Goal: Task Accomplishment & Management: Use online tool/utility

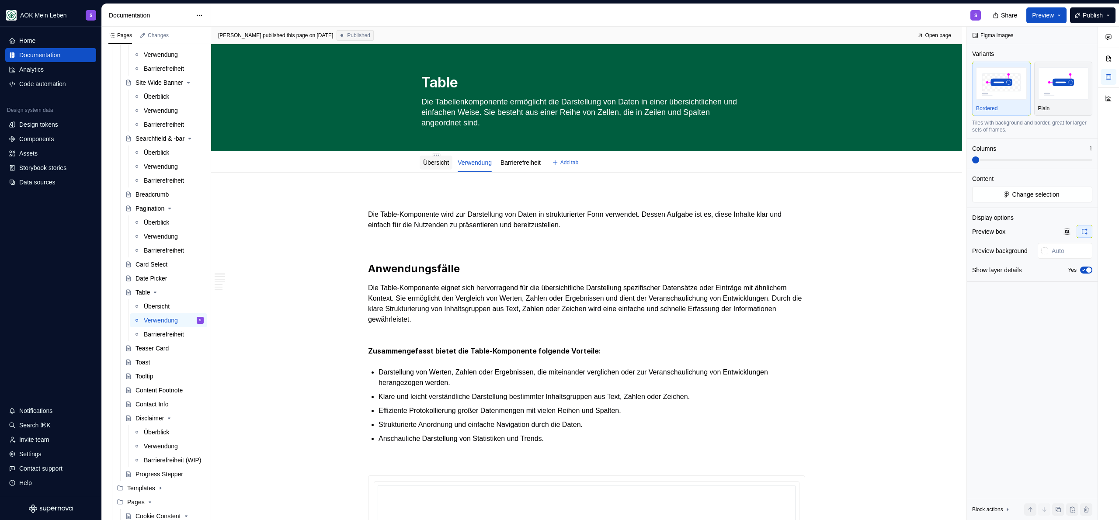
click at [440, 163] on link "Übersicht" at bounding box center [436, 162] width 26 height 7
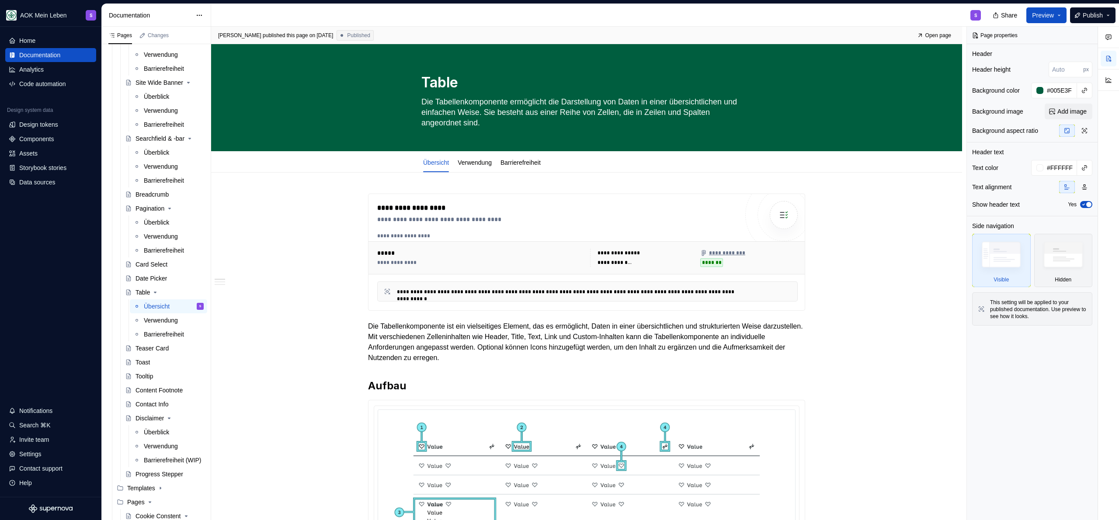
type textarea "*"
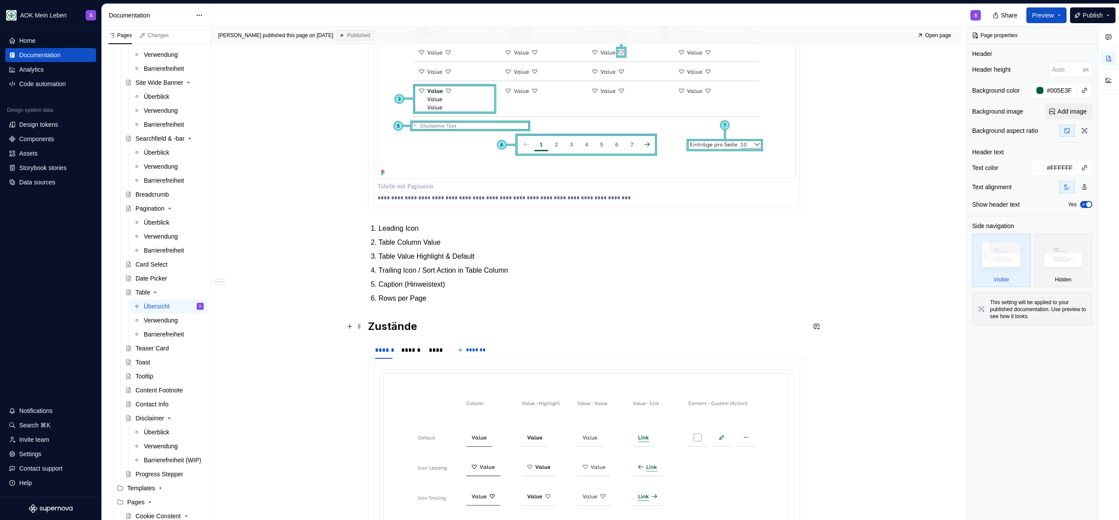
scroll to position [420, 0]
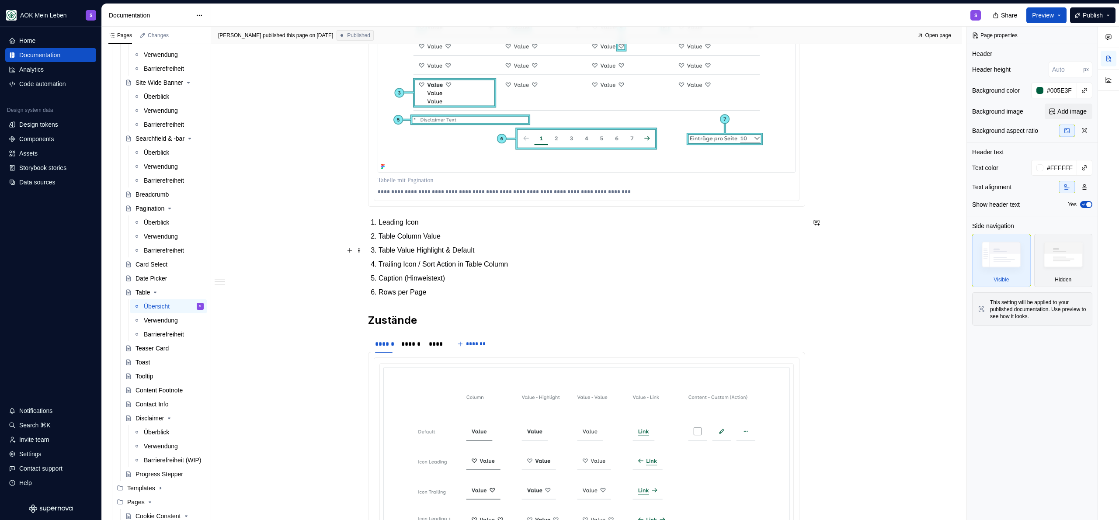
click at [490, 248] on p "Table Value Highlight & Default" at bounding box center [592, 250] width 427 height 10
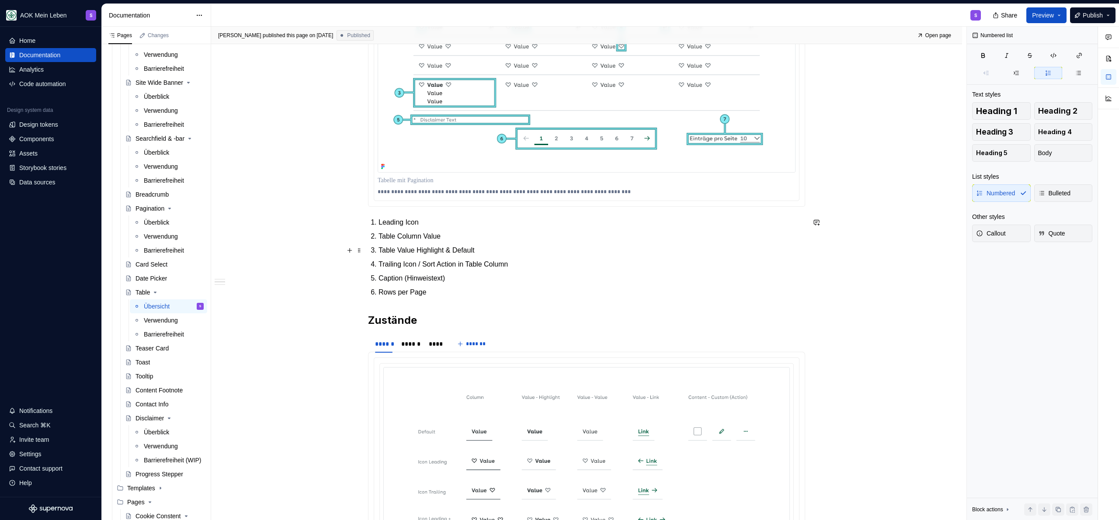
click at [501, 254] on p "Table Value Highlight & Default" at bounding box center [592, 250] width 427 height 10
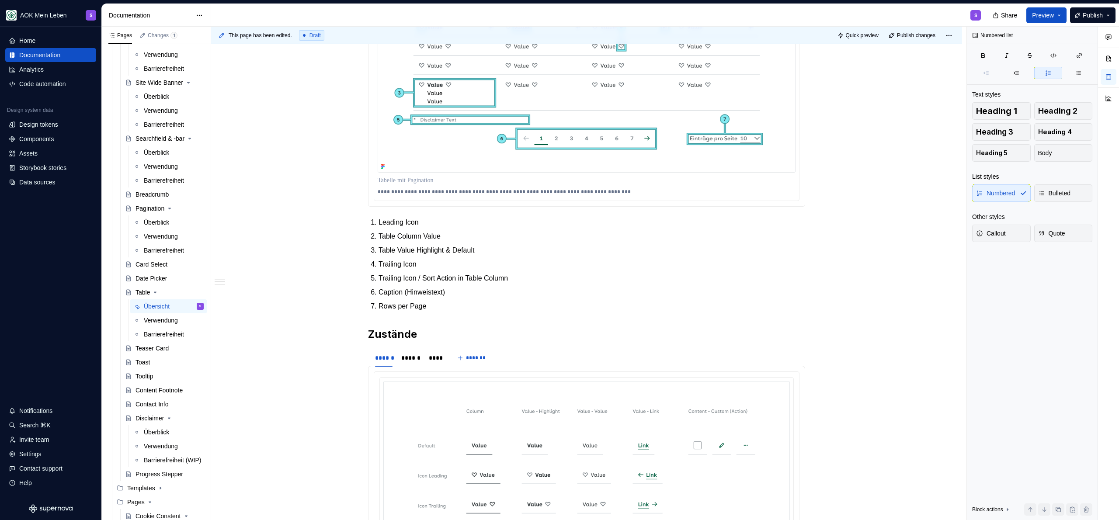
click at [400, 280] on p "Trailing Icon / Sort Action in Table Column" at bounding box center [592, 278] width 427 height 10
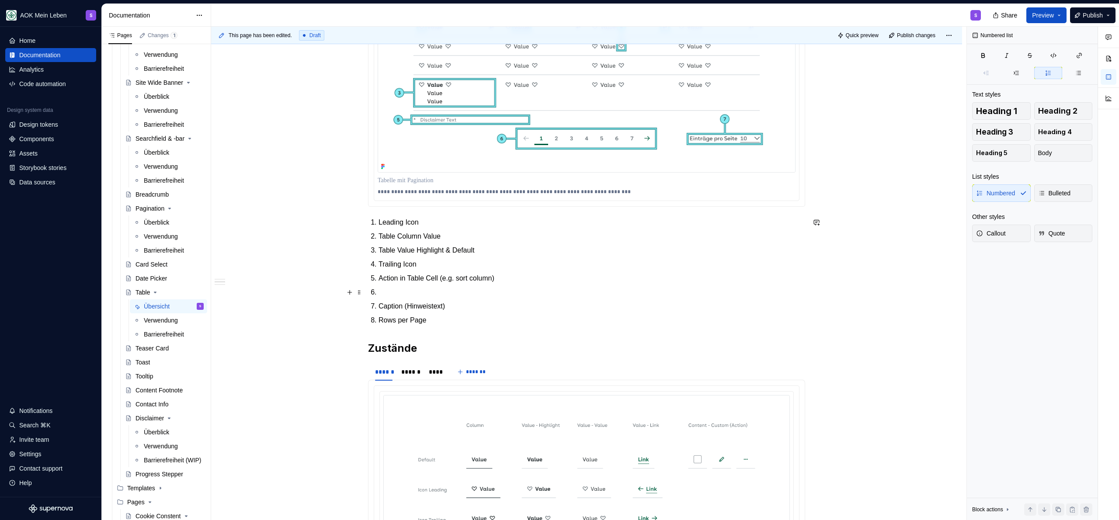
click at [422, 285] on ol "Leading Icon Table Column Value Table Value Highlight & Default Trailing Icon A…" at bounding box center [592, 271] width 427 height 108
click at [402, 251] on p "Table Value Highlight & Default" at bounding box center [592, 250] width 427 height 10
click at [391, 226] on p "Leading Icon" at bounding box center [592, 222] width 427 height 10
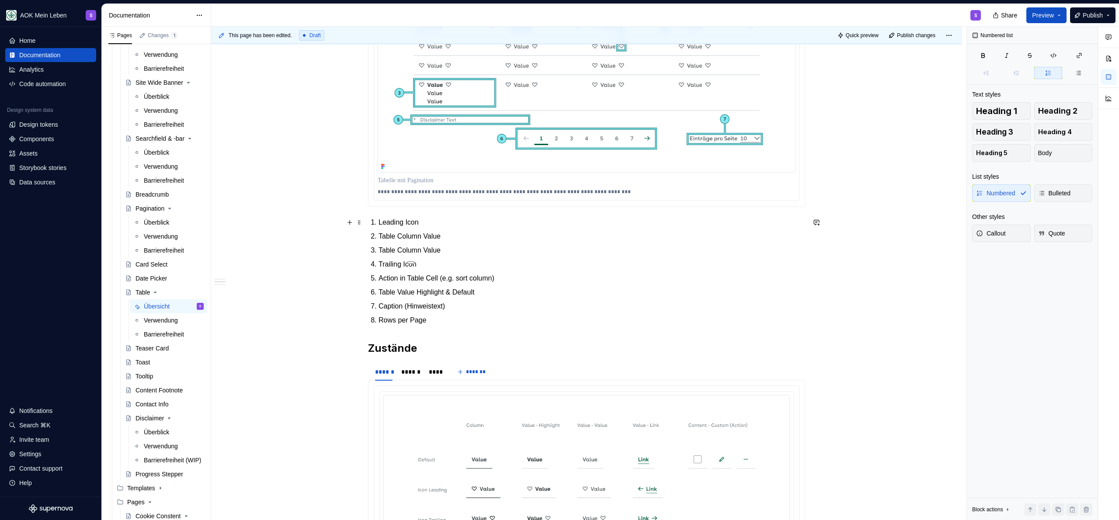
click at [391, 226] on p "Leading Icon" at bounding box center [592, 222] width 427 height 10
click at [391, 225] on p "Leading Icon" at bounding box center [592, 222] width 427 height 10
click at [388, 237] on p "Table Column Value" at bounding box center [592, 236] width 427 height 10
click at [387, 237] on p "Table Column Value" at bounding box center [592, 236] width 427 height 10
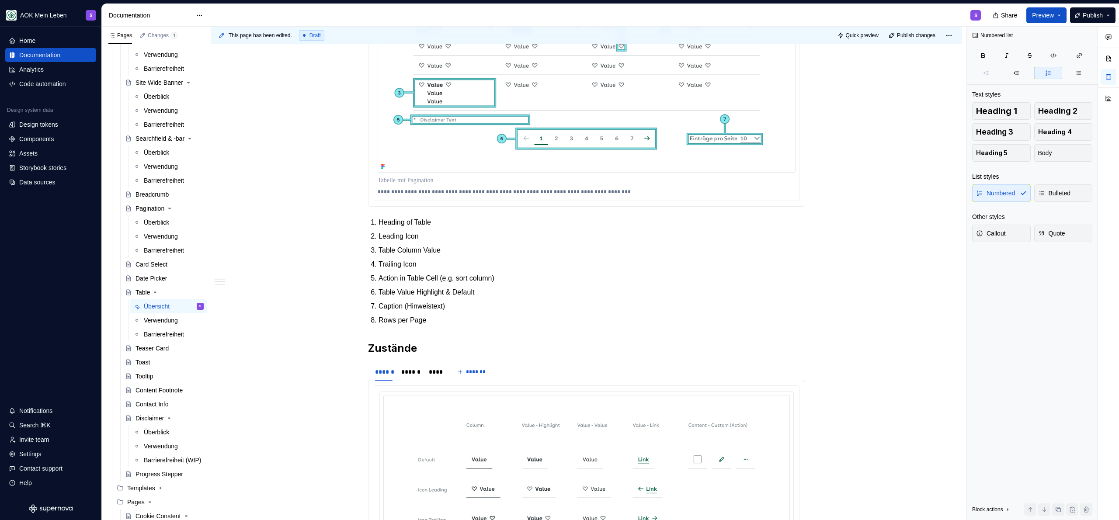
click at [449, 306] on p "Caption (Hinweistext)" at bounding box center [592, 306] width 427 height 10
click at [465, 308] on p "Caption (Hinweistext)" at bounding box center [592, 306] width 427 height 10
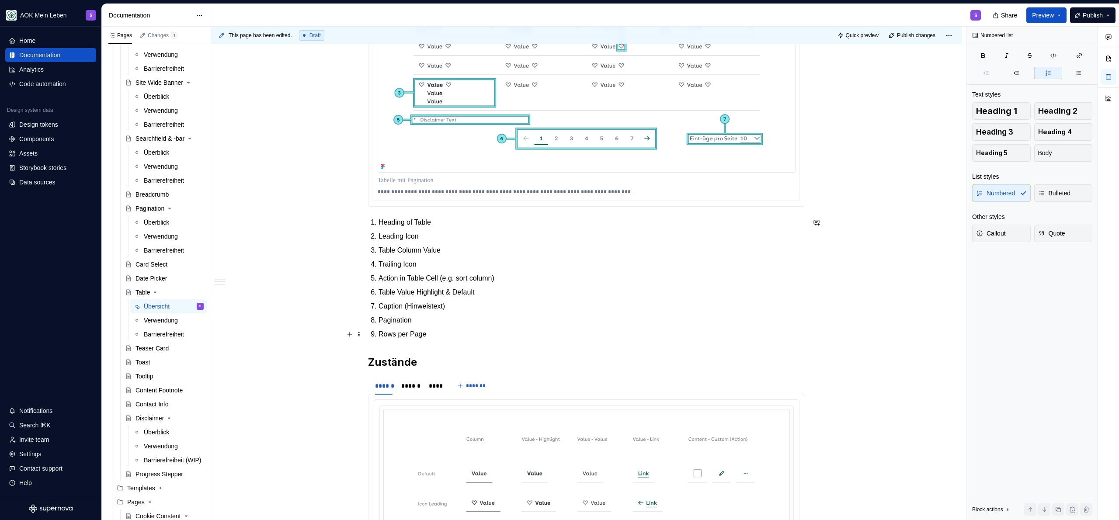
click at [449, 328] on ol "Heading of Table Leading Icon Table Column Value Trailing Icon Action in Table …" at bounding box center [592, 278] width 427 height 122
click at [449, 330] on p "Rows per Page" at bounding box center [592, 334] width 427 height 10
click at [1078, 14] on button "Publish" at bounding box center [1092, 15] width 45 height 16
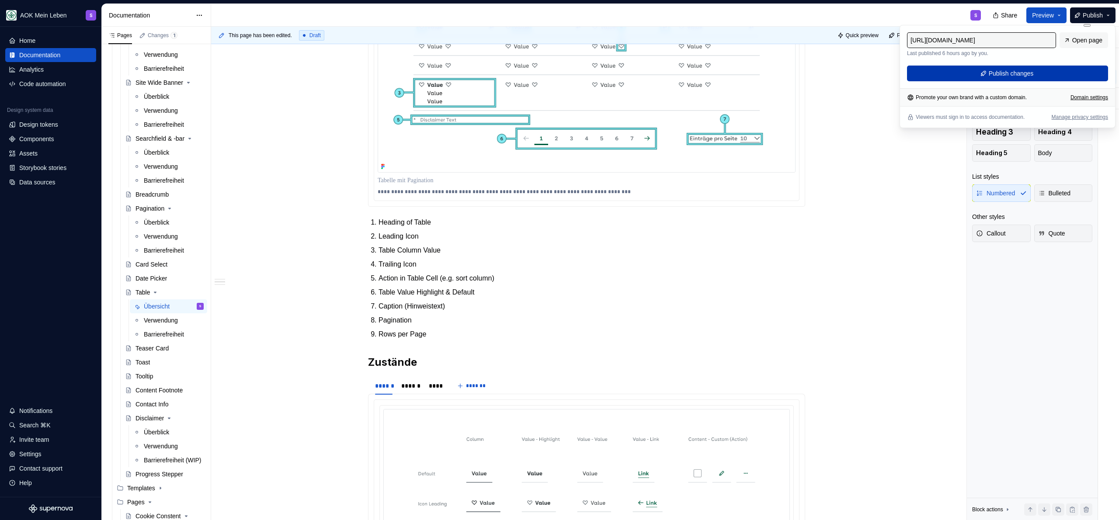
click at [1030, 70] on span "Publish changes" at bounding box center [1011, 73] width 45 height 9
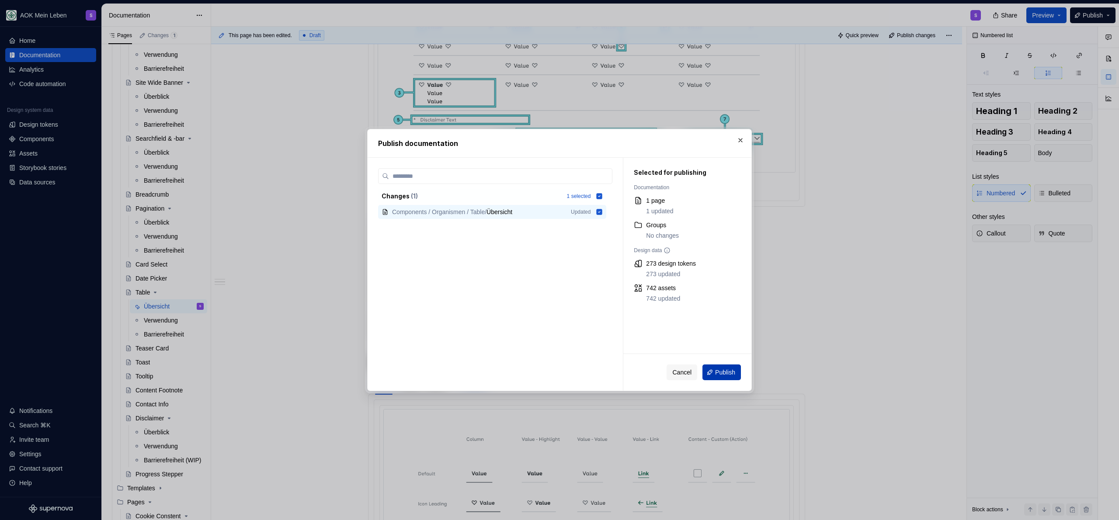
click at [715, 377] on button "Publish" at bounding box center [722, 373] width 38 height 16
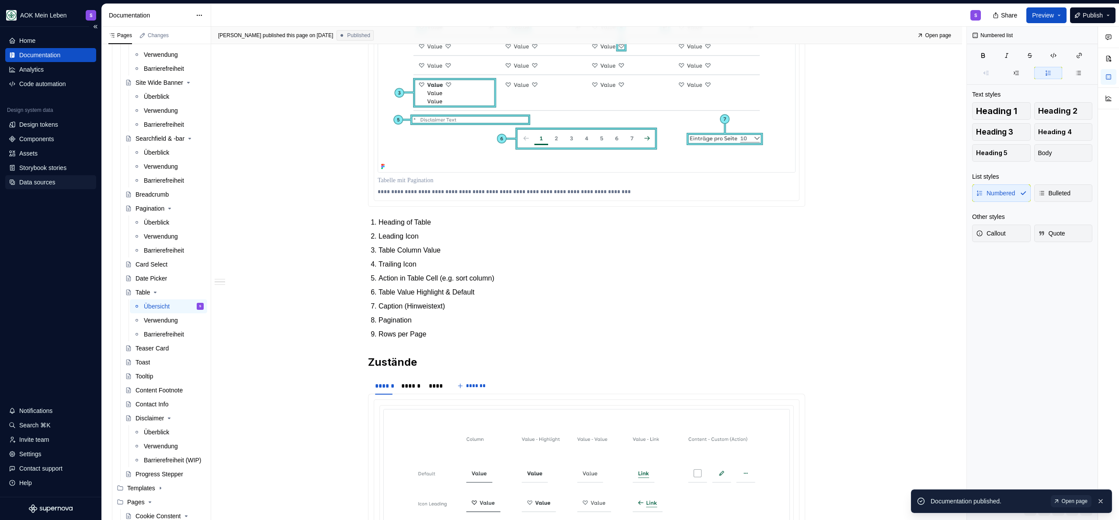
click at [35, 182] on div "Data sources" at bounding box center [37, 182] width 36 height 9
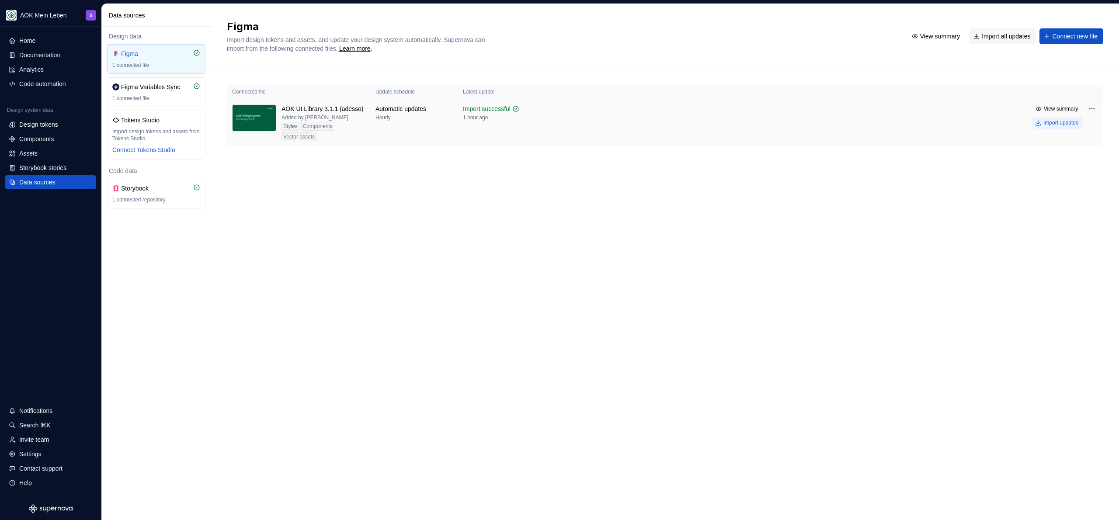
click at [1063, 125] on div "Import updates" at bounding box center [1061, 122] width 35 height 7
click at [47, 51] on div "Documentation" at bounding box center [39, 55] width 41 height 9
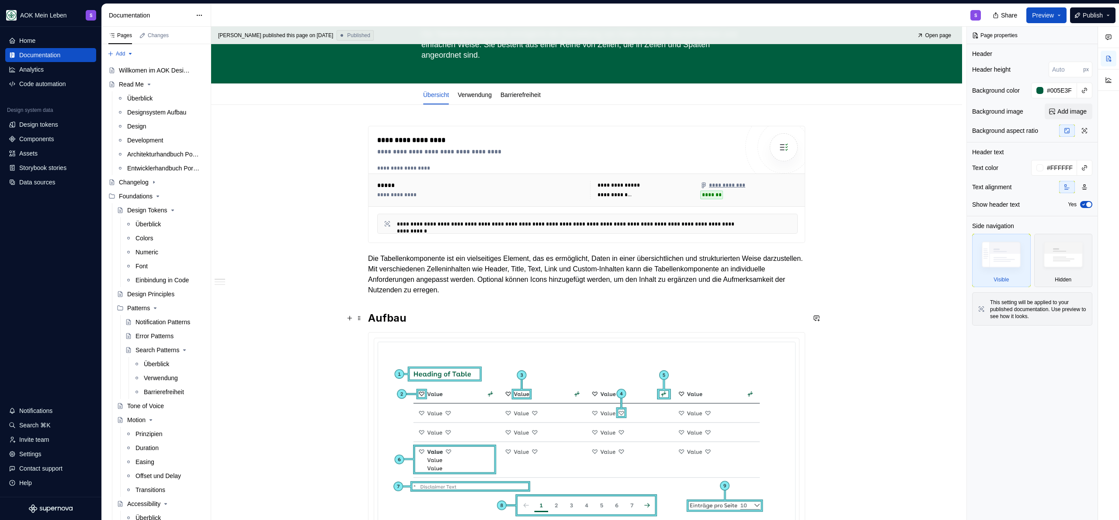
scroll to position [68, 0]
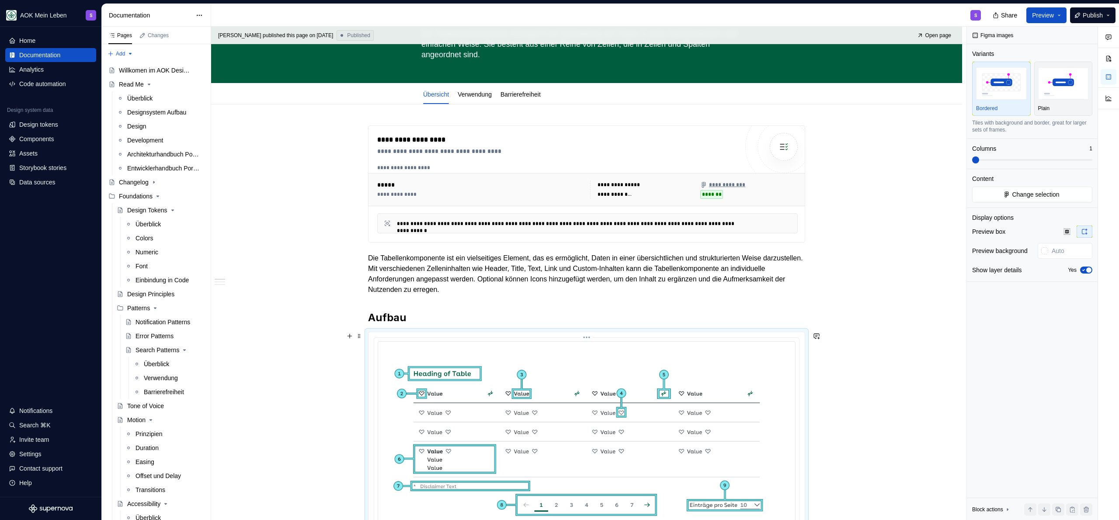
click at [477, 388] on img at bounding box center [587, 440] width 418 height 198
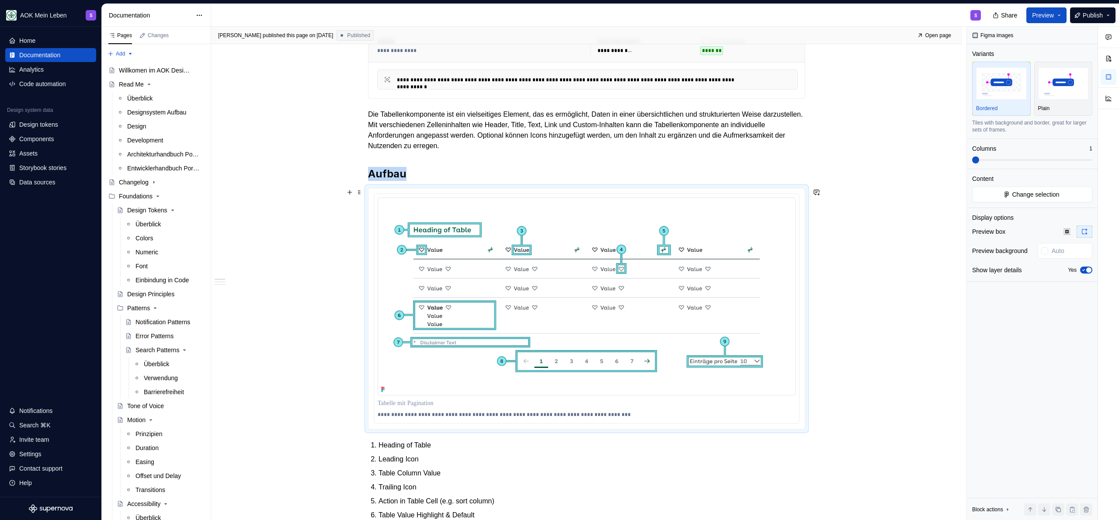
scroll to position [212, 0]
click at [1029, 201] on button "Change selection" at bounding box center [1032, 195] width 120 height 16
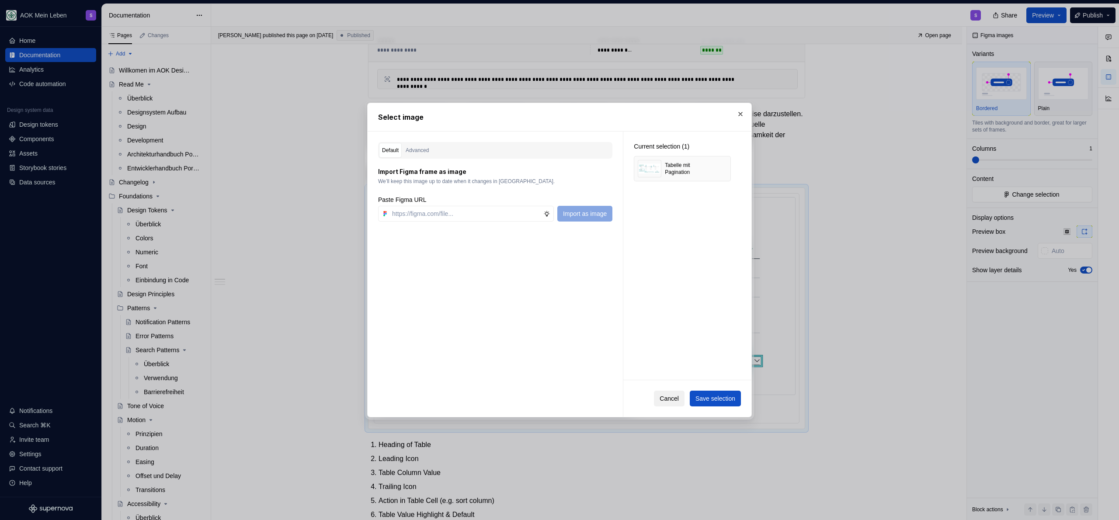
click at [660, 400] on span "Cancel" at bounding box center [669, 398] width 19 height 9
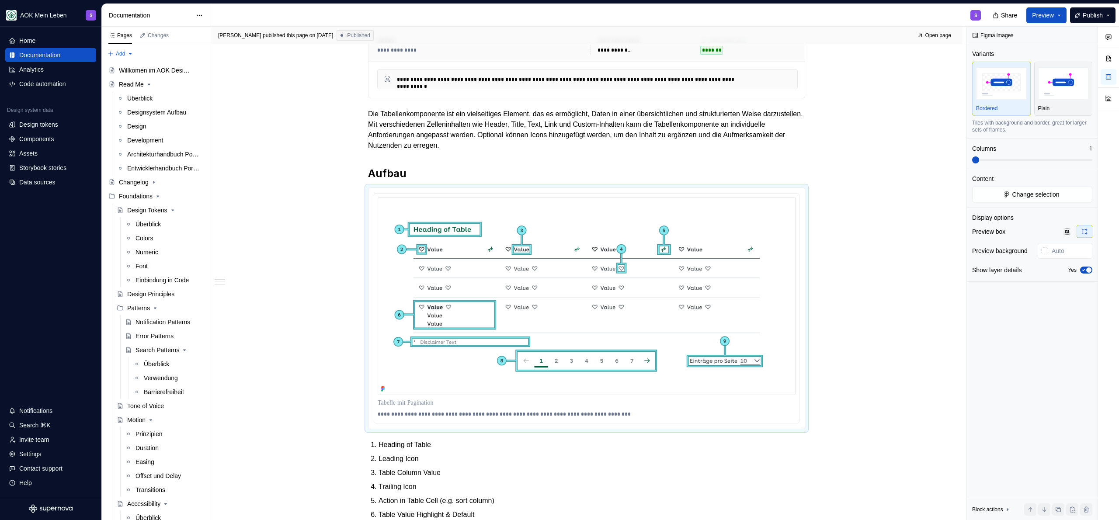
type textarea "*"
